Goal: Task Accomplishment & Management: Use online tool/utility

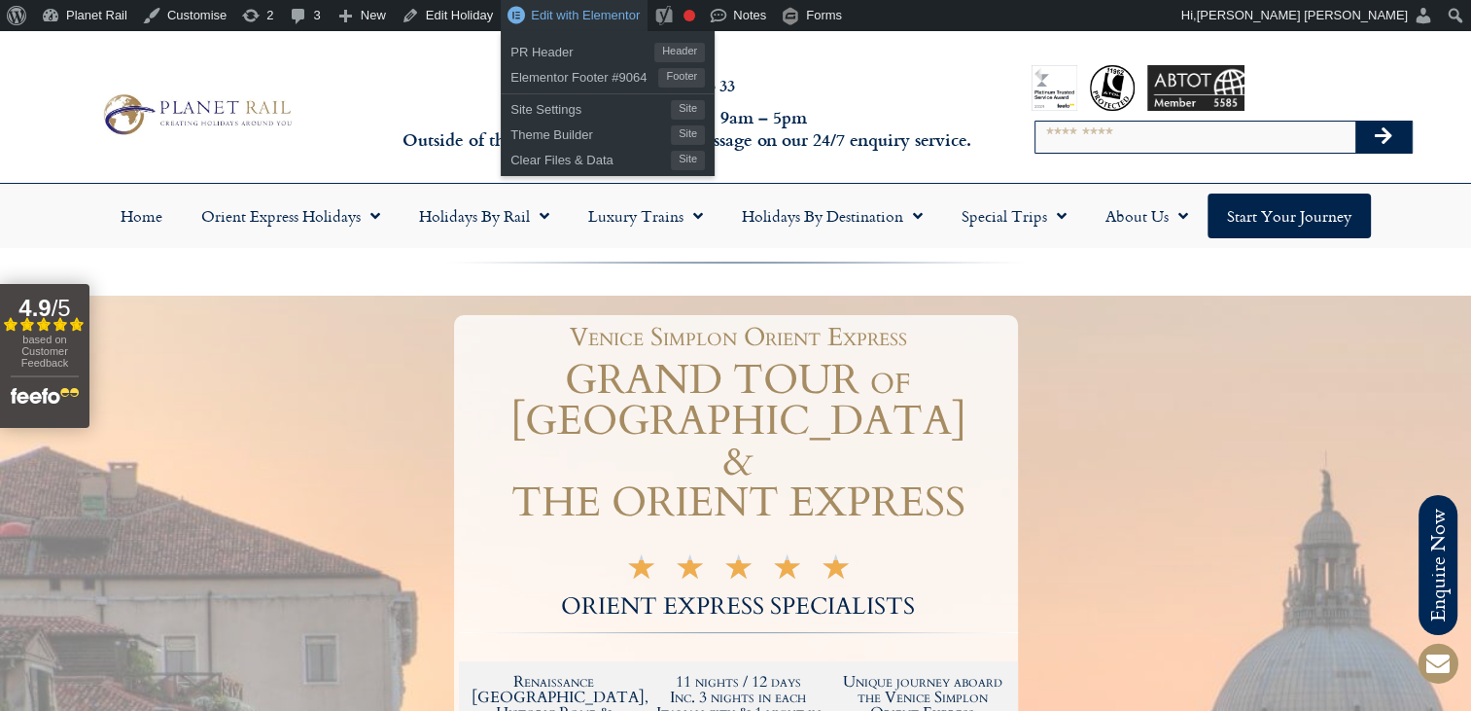
click at [561, 14] on span "Edit with Elementor" at bounding box center [585, 15] width 109 height 15
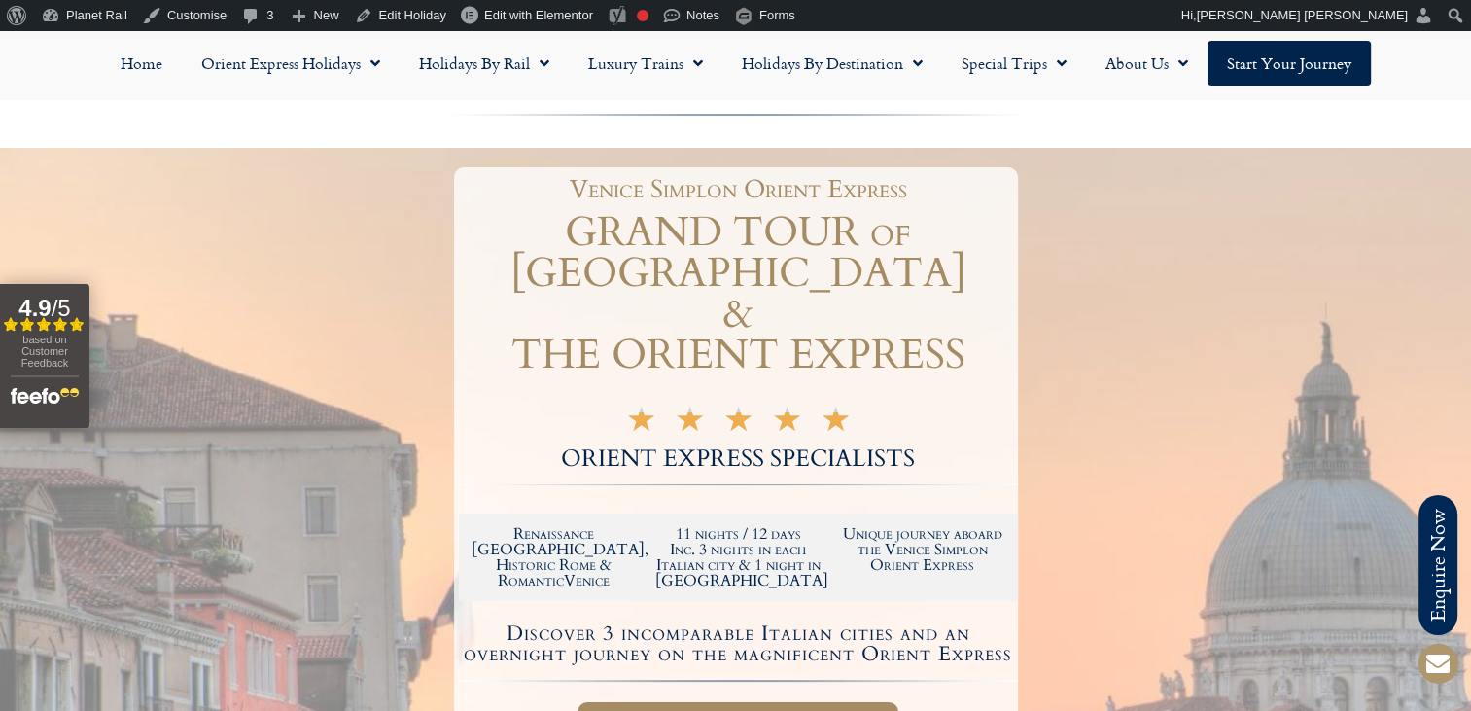
scroll to position [120, 0]
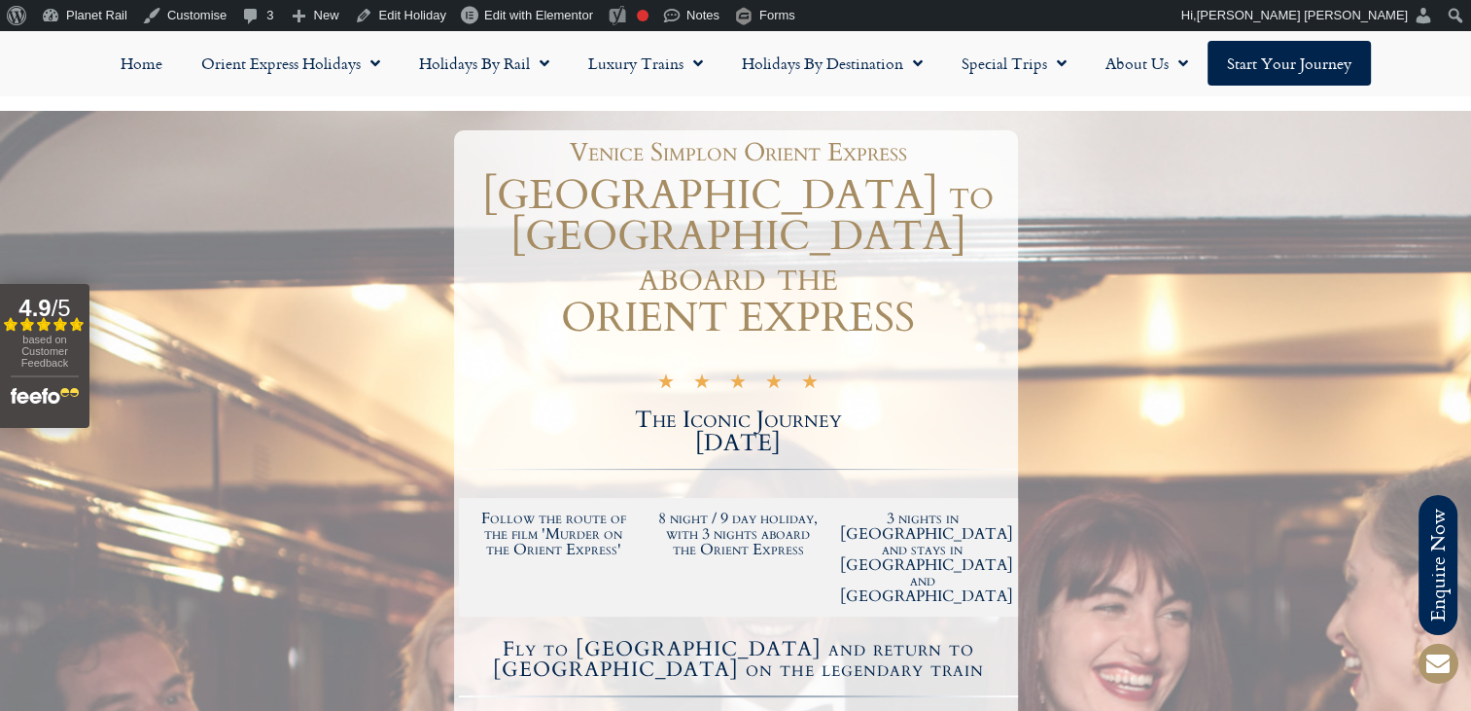
scroll to position [183, 0]
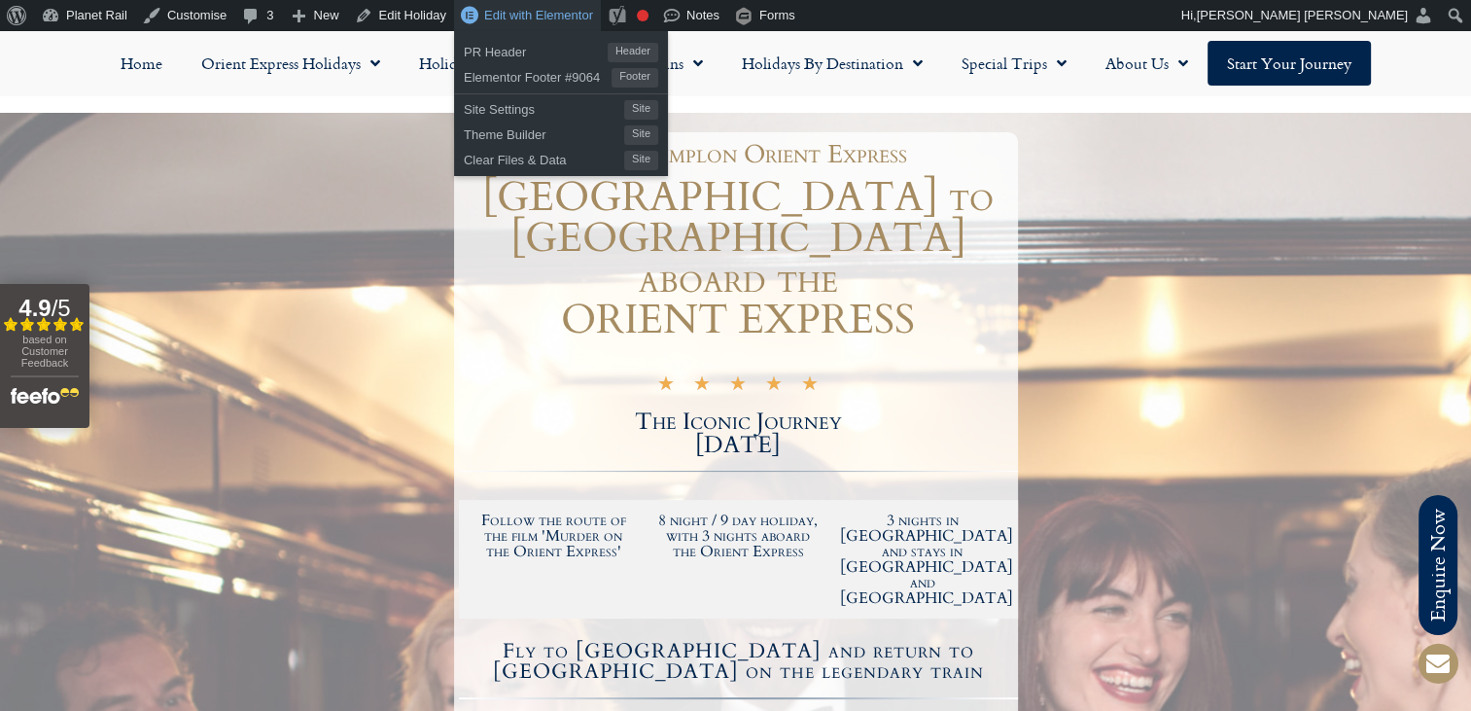
click at [515, 8] on span "Edit with Elementor" at bounding box center [538, 15] width 109 height 15
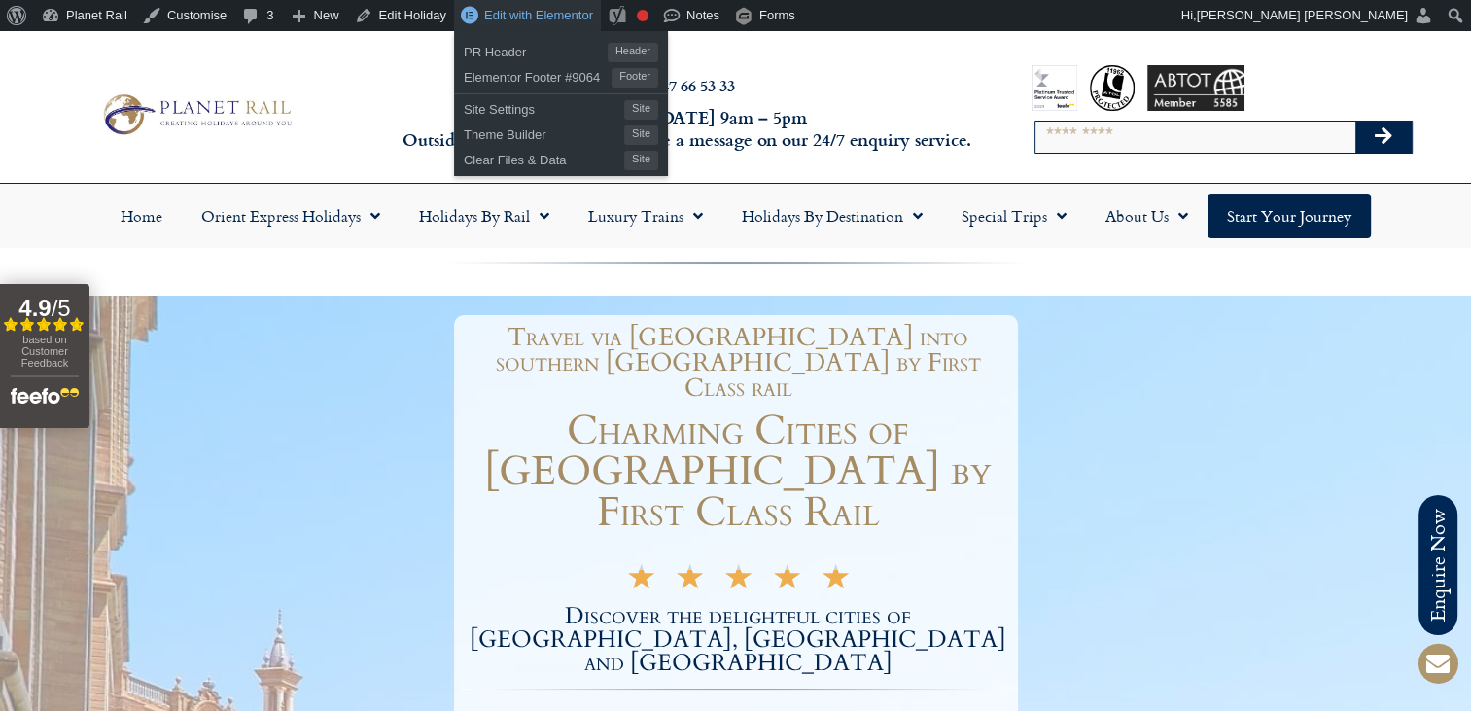
click at [541, 10] on span "Edit with Elementor" at bounding box center [538, 15] width 109 height 15
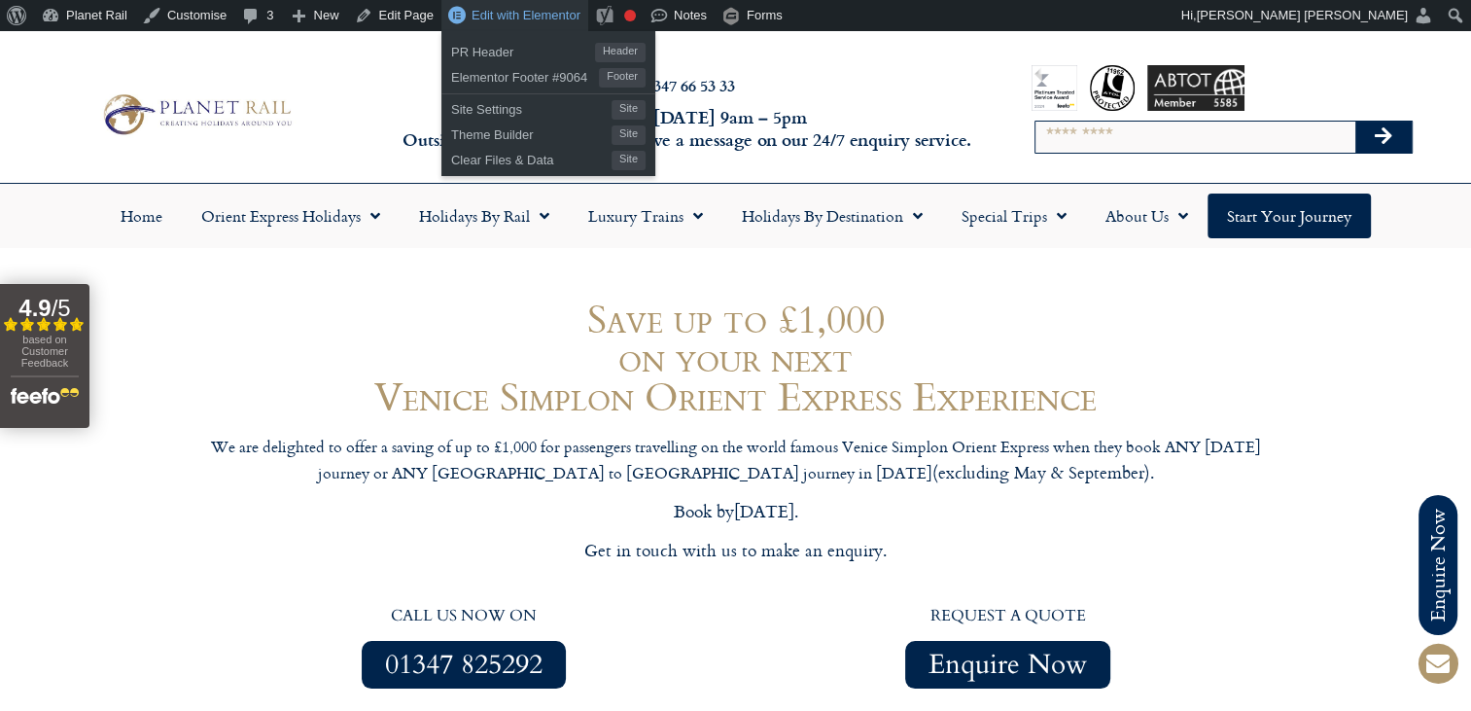
click at [503, 11] on span "Edit with Elementor" at bounding box center [526, 15] width 109 height 15
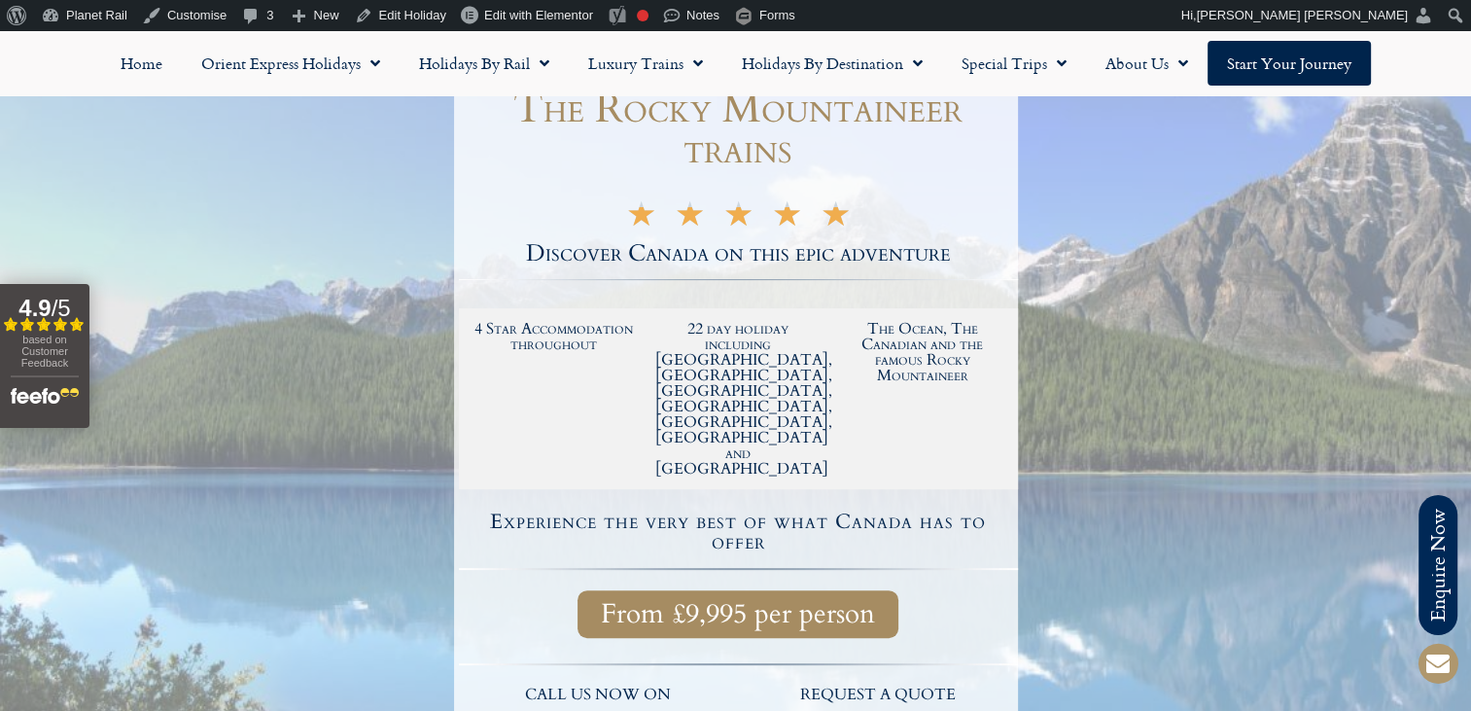
scroll to position [354, 0]
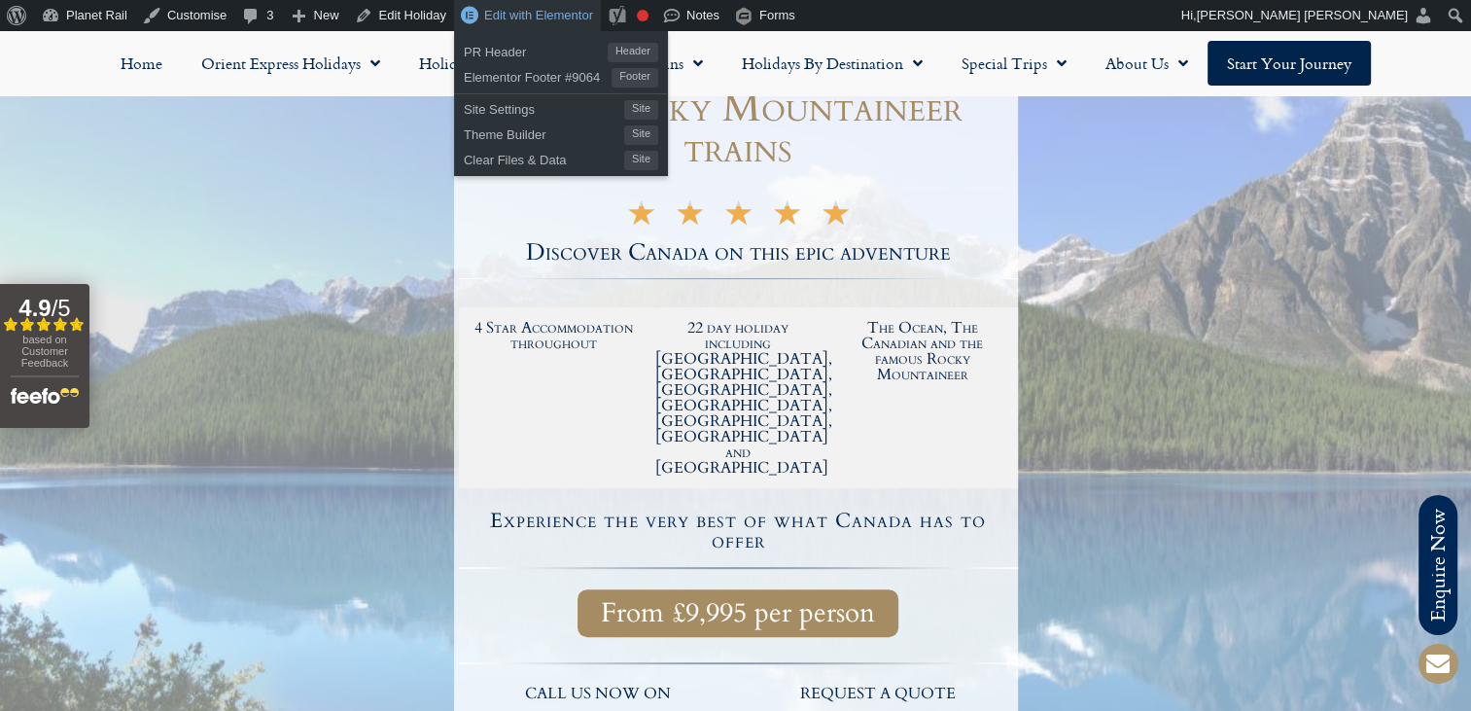
click at [529, 8] on span "Edit with Elementor" at bounding box center [538, 15] width 109 height 15
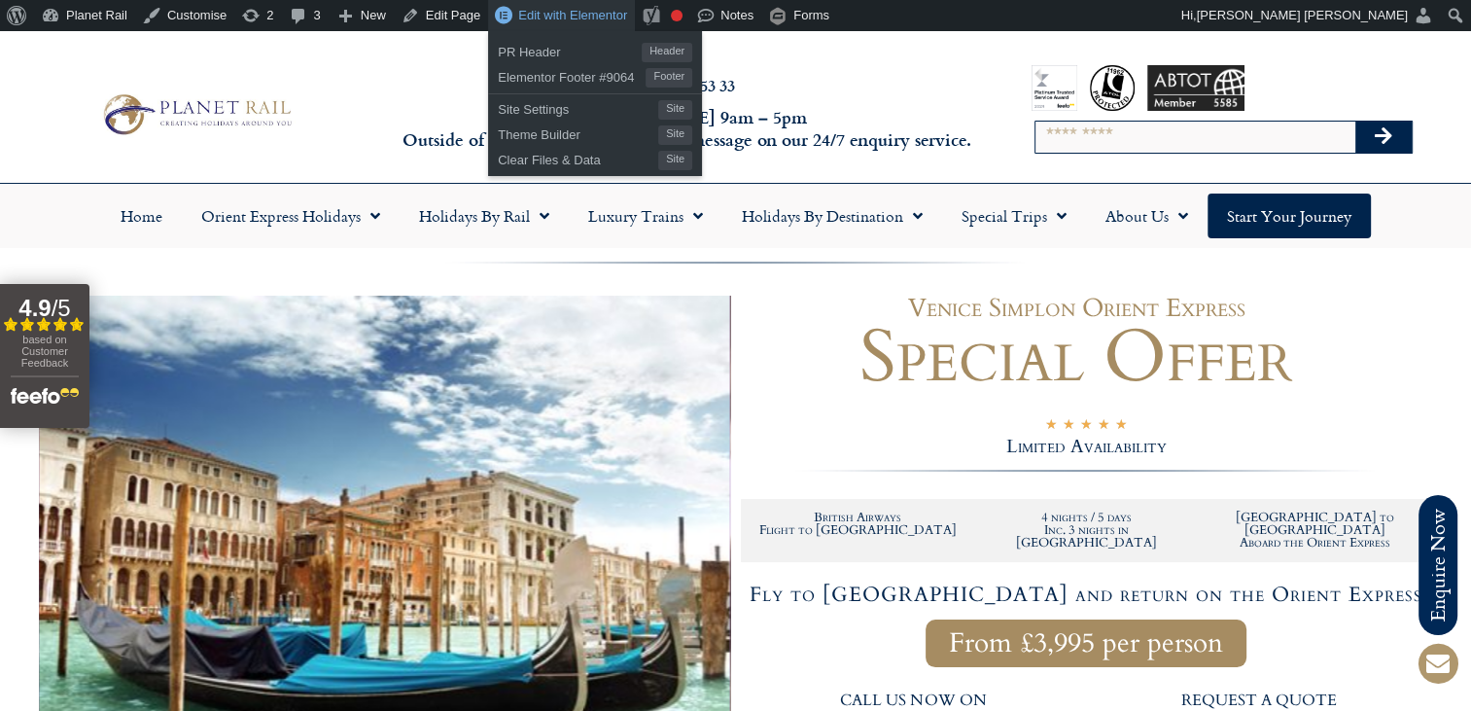
click at [537, 15] on span "Edit with Elementor" at bounding box center [572, 15] width 109 height 15
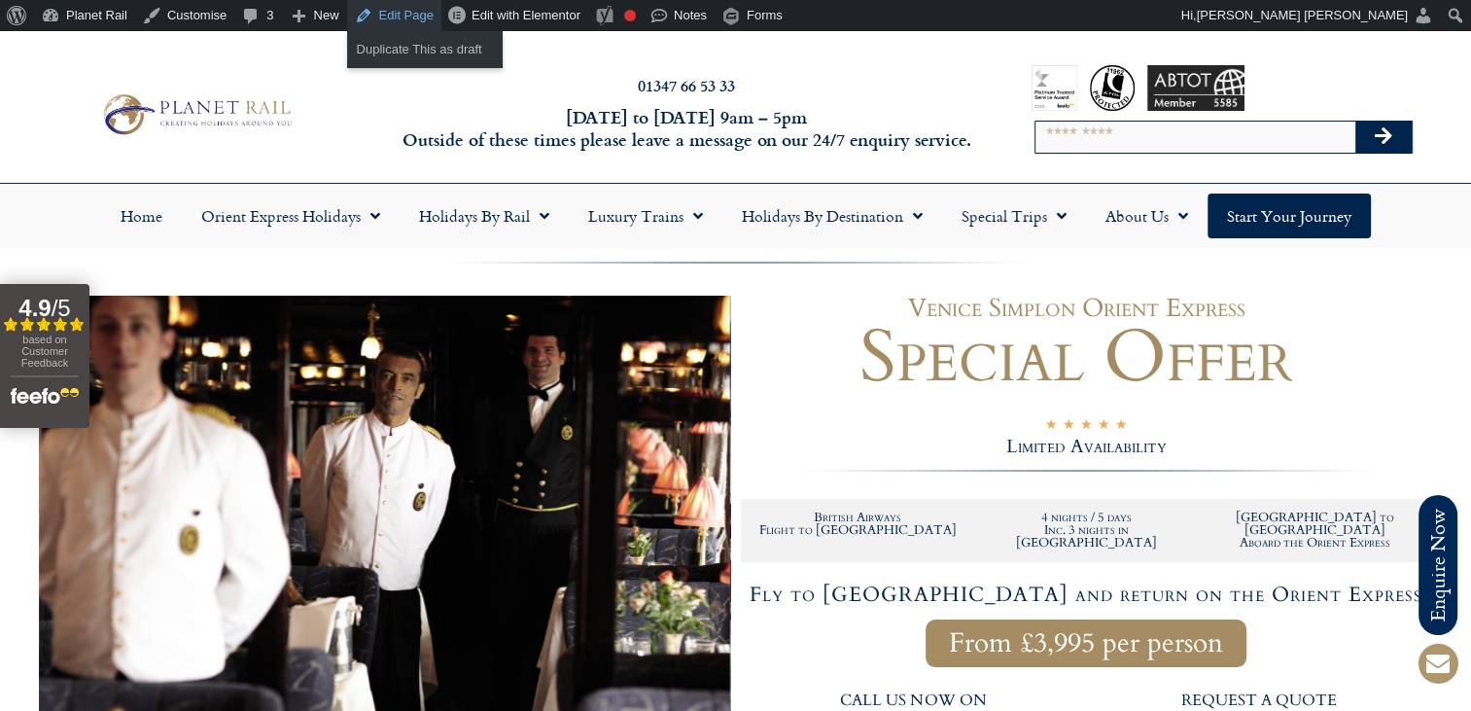
click at [385, 15] on link "Edit Page" at bounding box center [394, 15] width 94 height 31
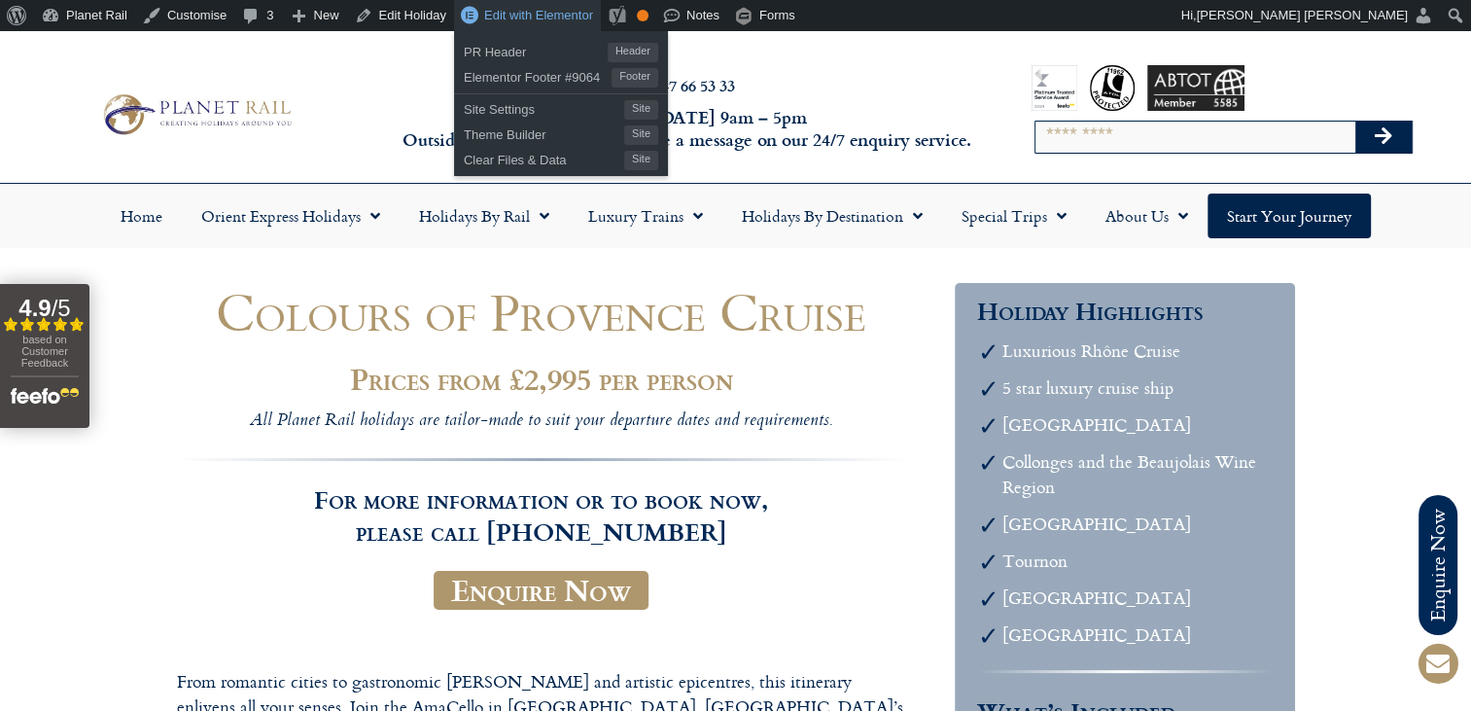
click at [509, 18] on span "Edit with Elementor" at bounding box center [538, 15] width 109 height 15
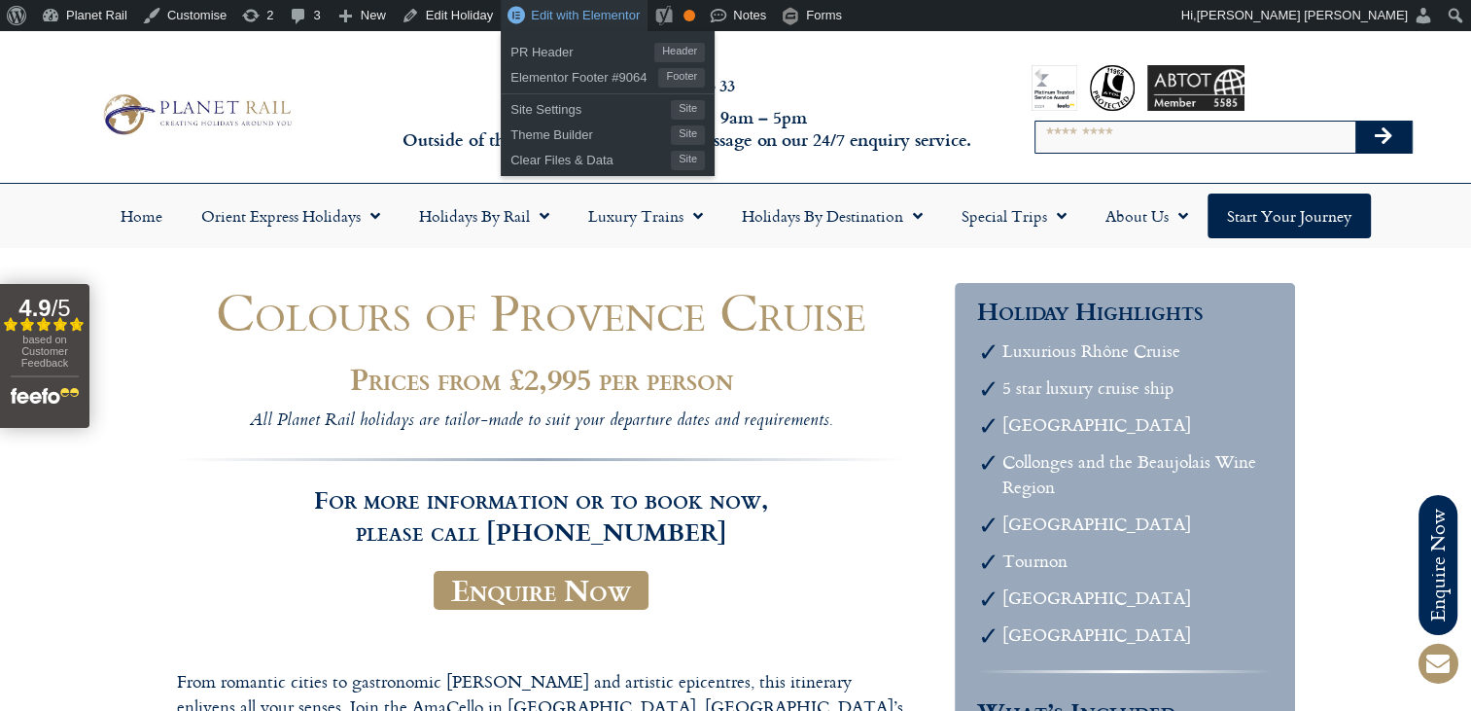
click at [552, 9] on span "Edit with Elementor" at bounding box center [585, 15] width 109 height 15
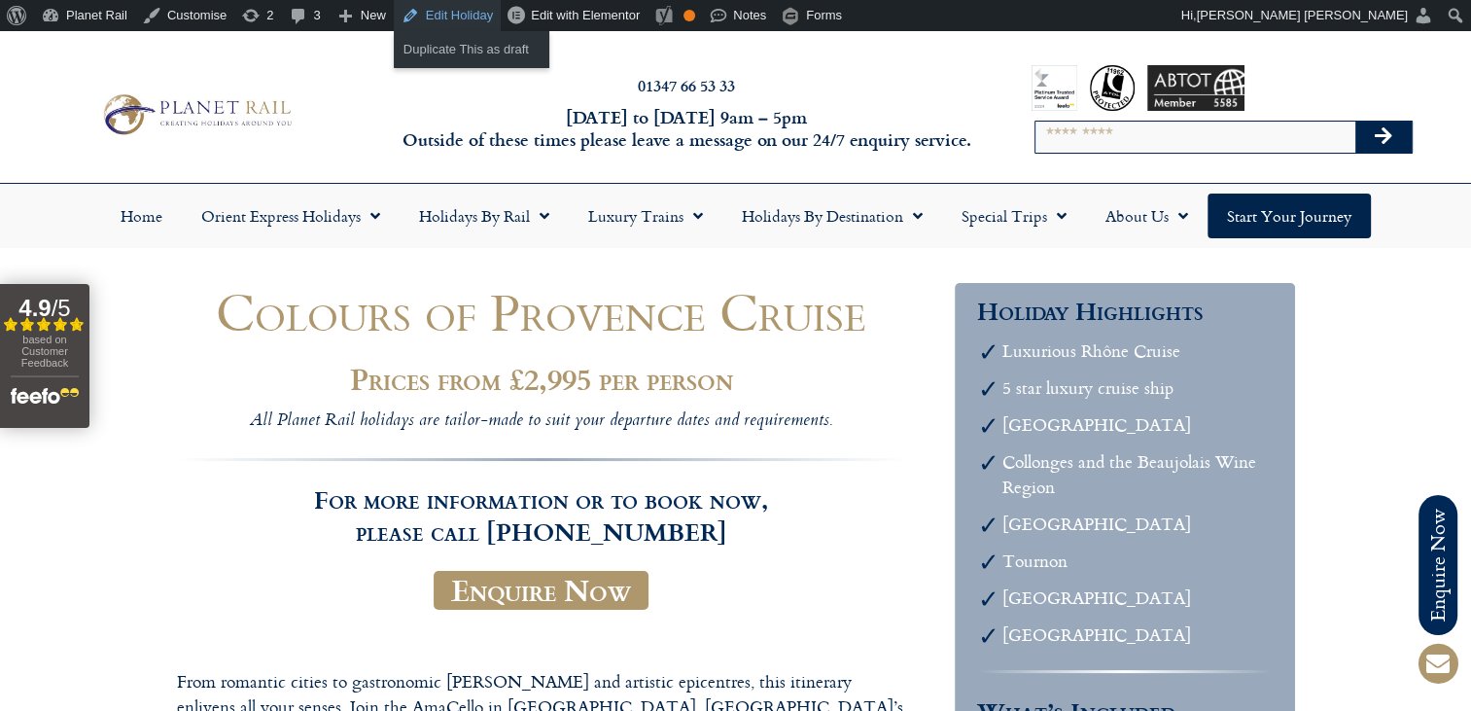
click at [452, 16] on link "Edit Holiday" at bounding box center [447, 15] width 107 height 31
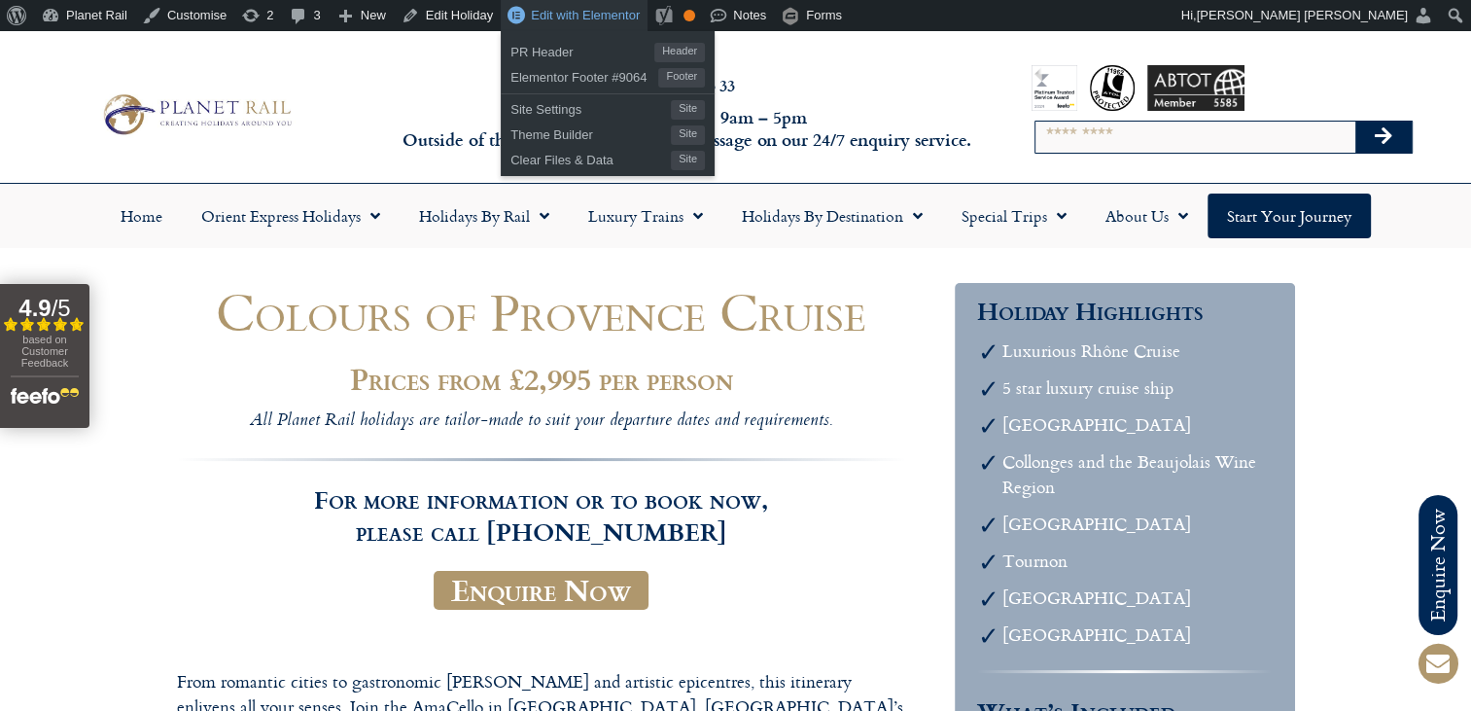
click at [568, 13] on span "Edit with Elementor" at bounding box center [585, 15] width 109 height 15
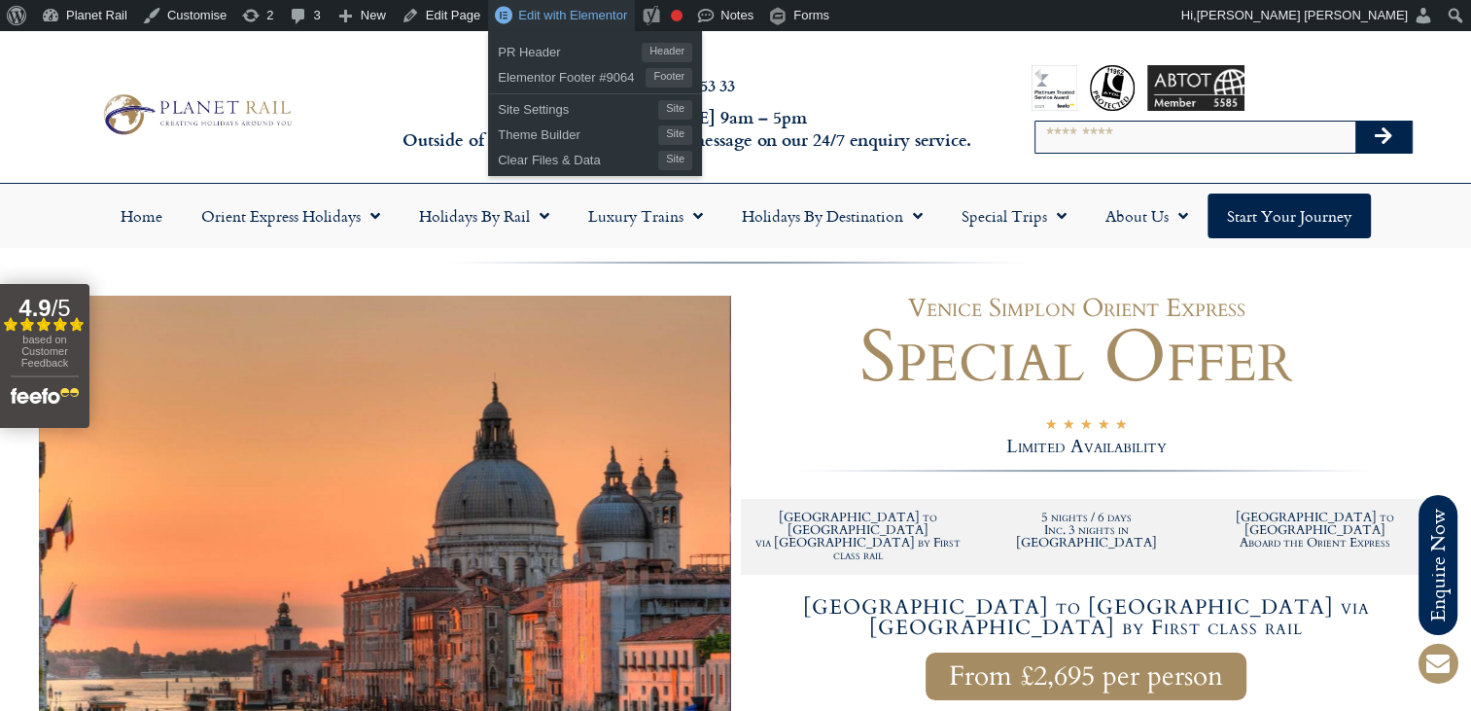
click at [541, 14] on span "Edit with Elementor" at bounding box center [572, 15] width 109 height 15
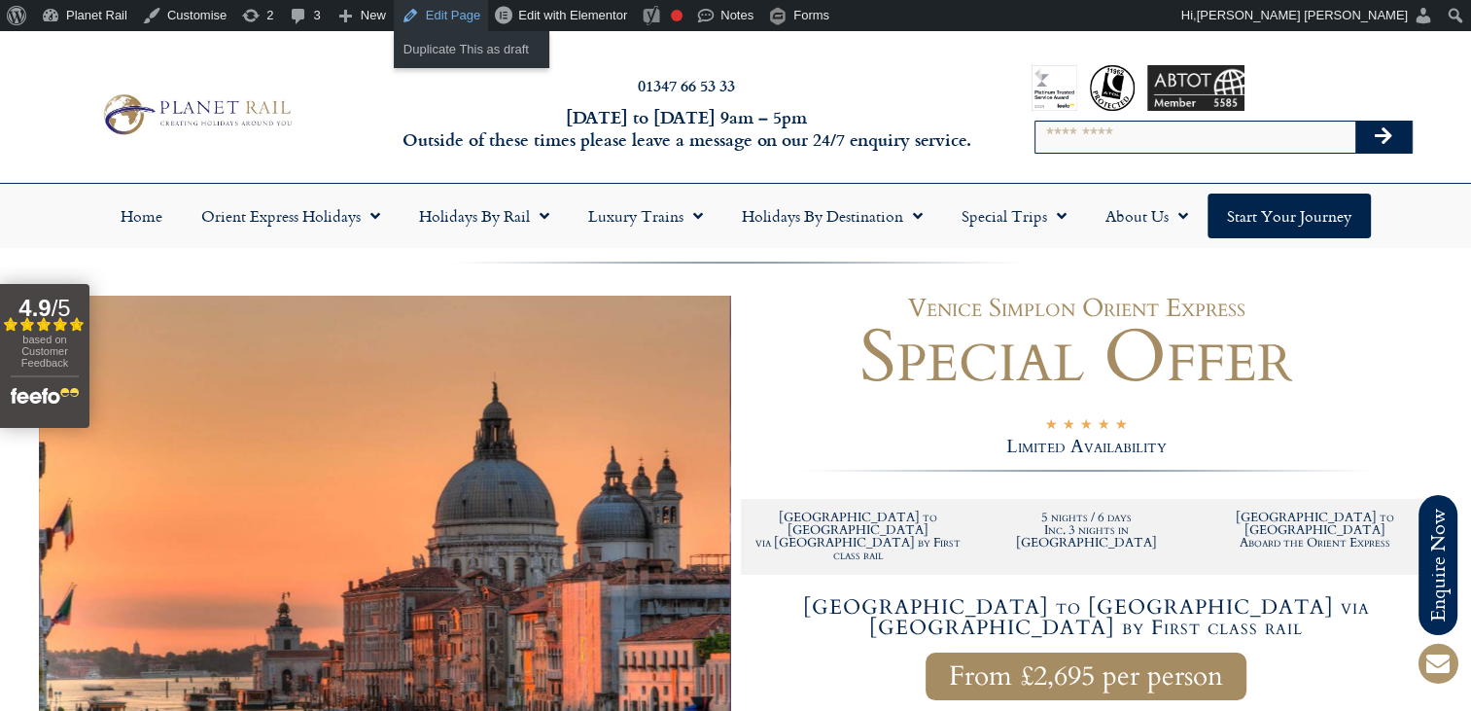
drag, startPoint x: 0, startPoint y: 0, endPoint x: 447, endPoint y: 14, distance: 447.5
click at [447, 14] on link "Edit Page" at bounding box center [441, 15] width 94 height 31
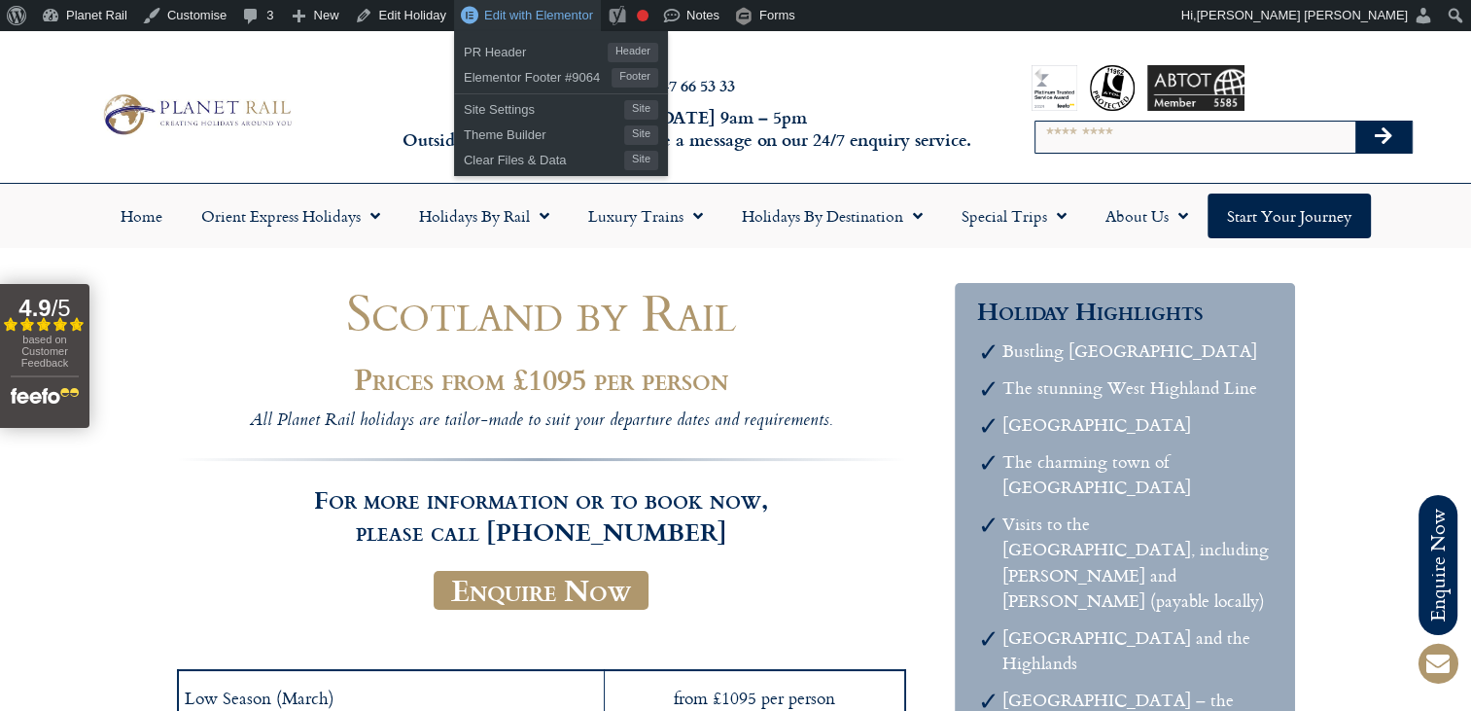
click at [497, 17] on span "Edit with Elementor" at bounding box center [538, 15] width 109 height 15
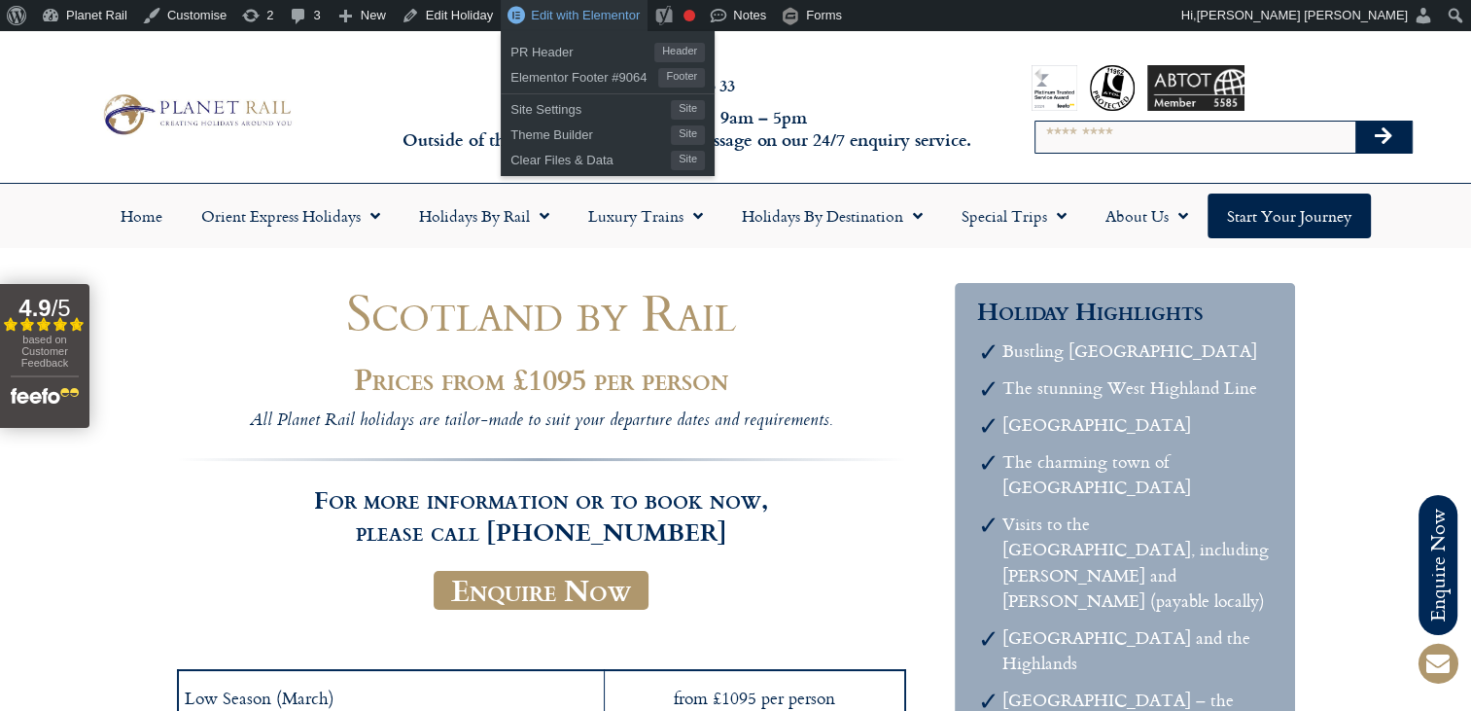
click at [576, 17] on span "Edit with Elementor" at bounding box center [585, 15] width 109 height 15
click at [573, 14] on span "Edit with Elementor" at bounding box center [585, 15] width 109 height 15
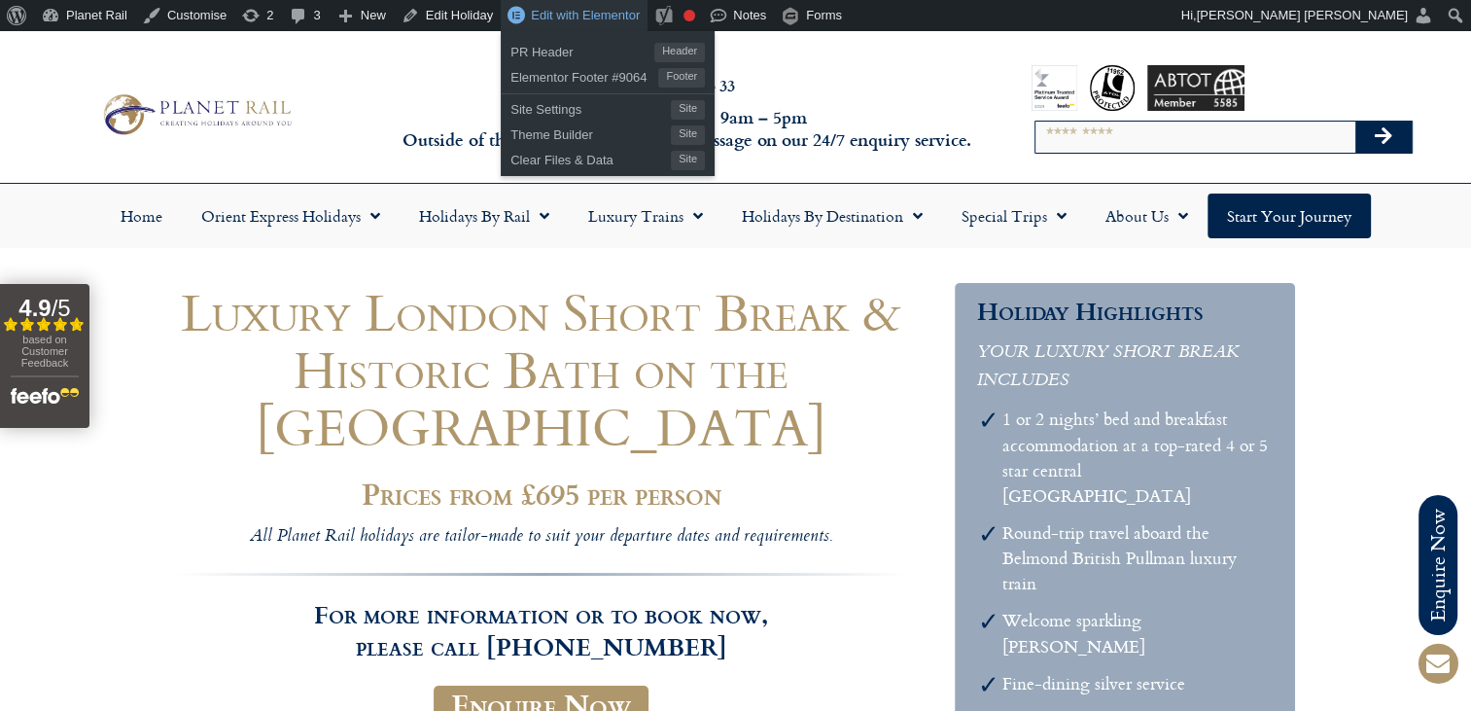
click at [574, 12] on span "Edit with Elementor" at bounding box center [585, 15] width 109 height 15
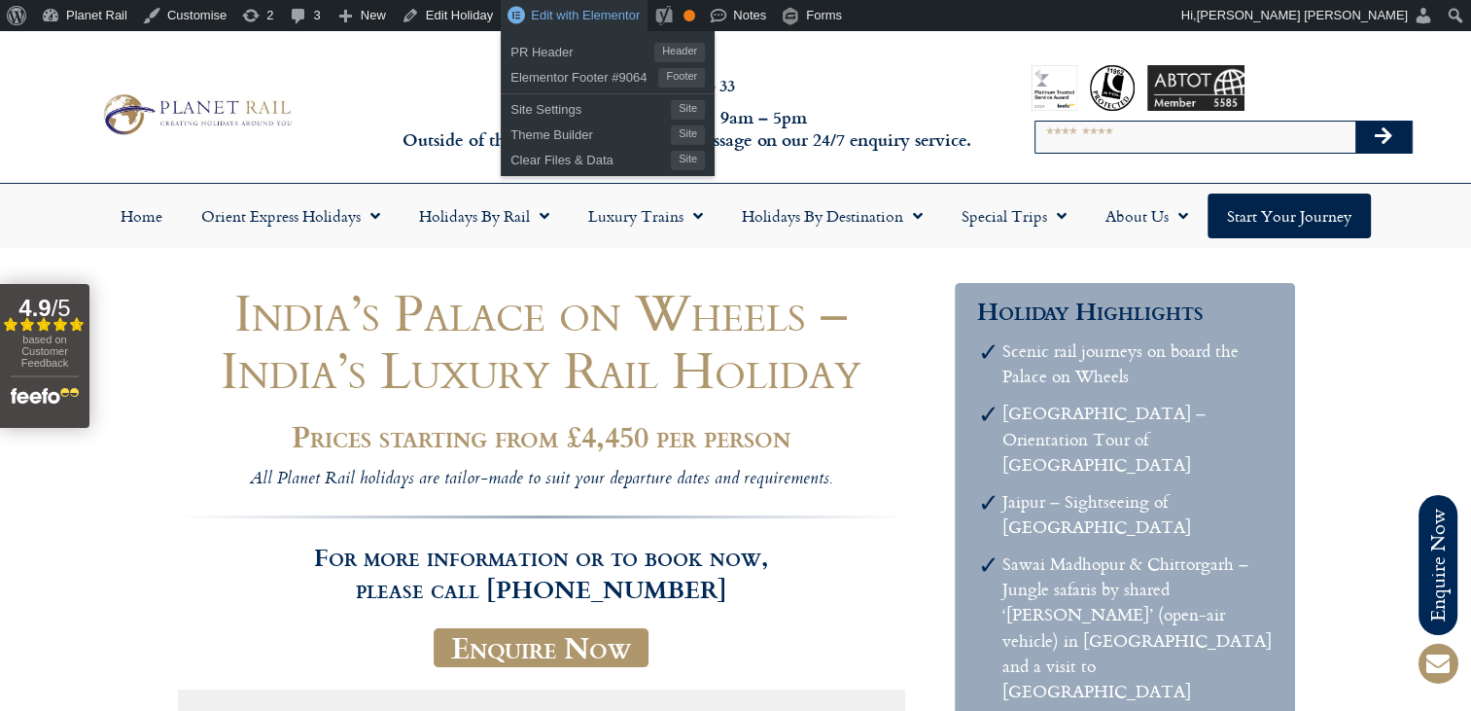
click at [583, 17] on span "Edit with Elementor" at bounding box center [585, 15] width 109 height 15
